Goal: Check status

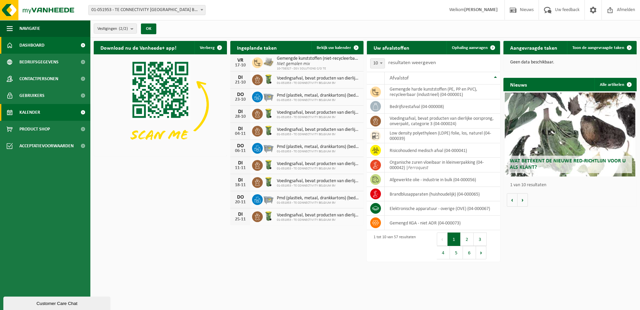
click at [40, 112] on span "Kalender" at bounding box center [29, 112] width 21 height 17
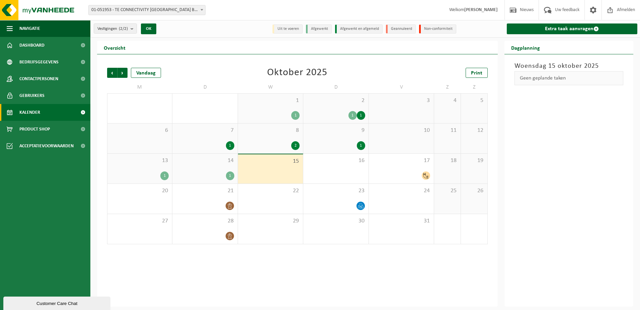
click at [217, 166] on div "14 1" at bounding box center [205, 168] width 65 height 30
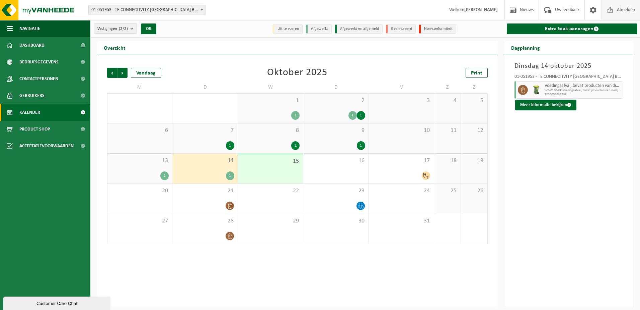
click at [621, 9] on span "Afmelden" at bounding box center [626, 10] width 21 height 20
